Goal: Information Seeking & Learning: Learn about a topic

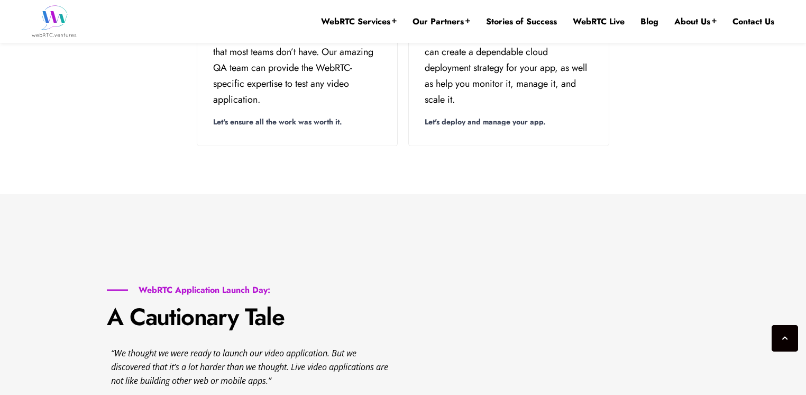
scroll to position [1488, 0]
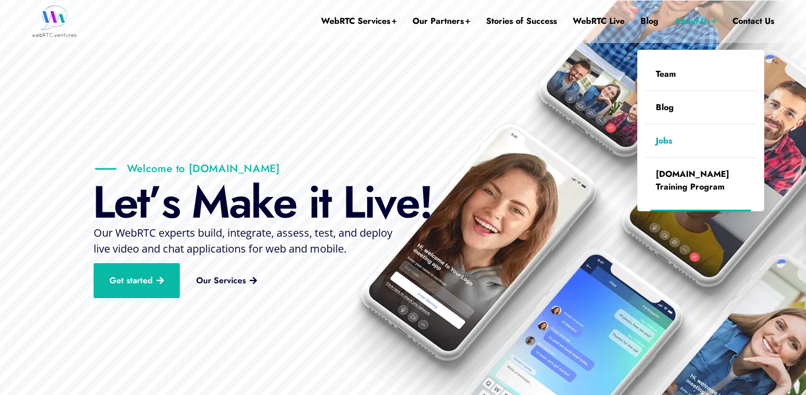
click at [662, 133] on link "Jobs" at bounding box center [700, 140] width 111 height 33
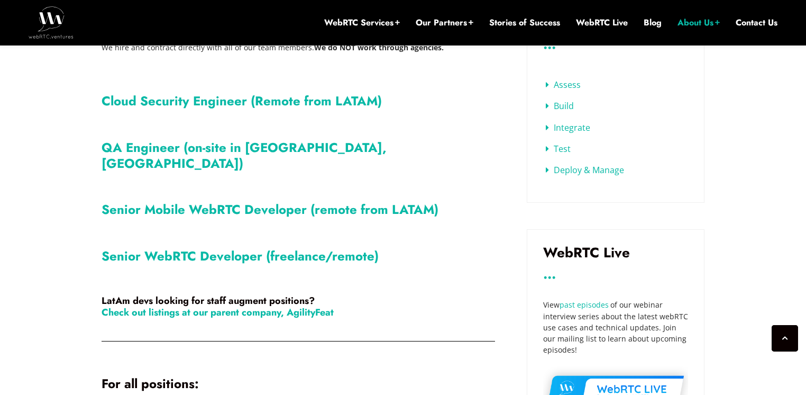
scroll to position [453, 0]
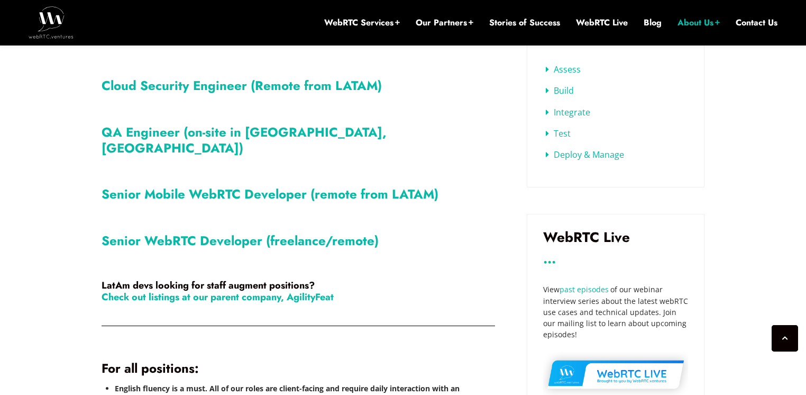
click at [362, 231] on link "Senior WebRTC Developer (freelance/remote)" at bounding box center [240, 240] width 277 height 19
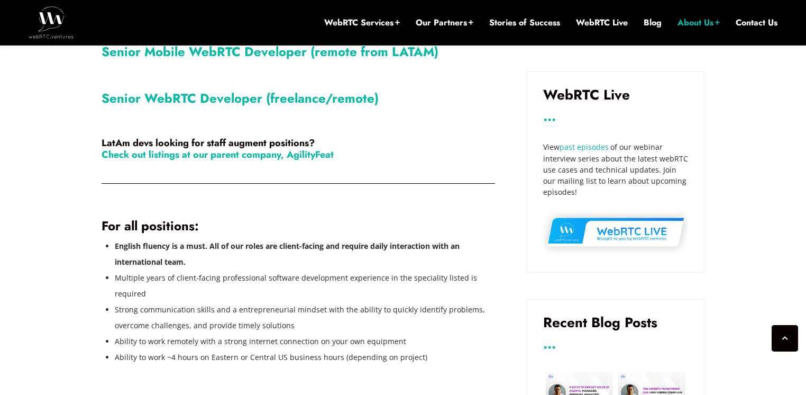
scroll to position [567, 0]
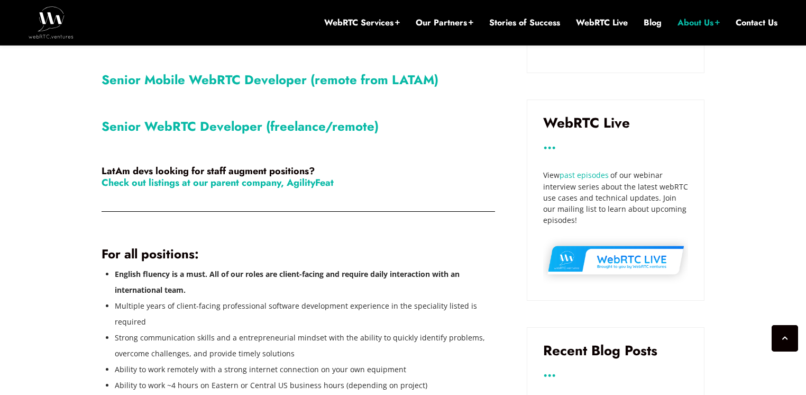
click at [209, 117] on link "Senior WebRTC Developer (freelance/remote)" at bounding box center [240, 126] width 277 height 19
